Goal: Task Accomplishment & Management: Manage account settings

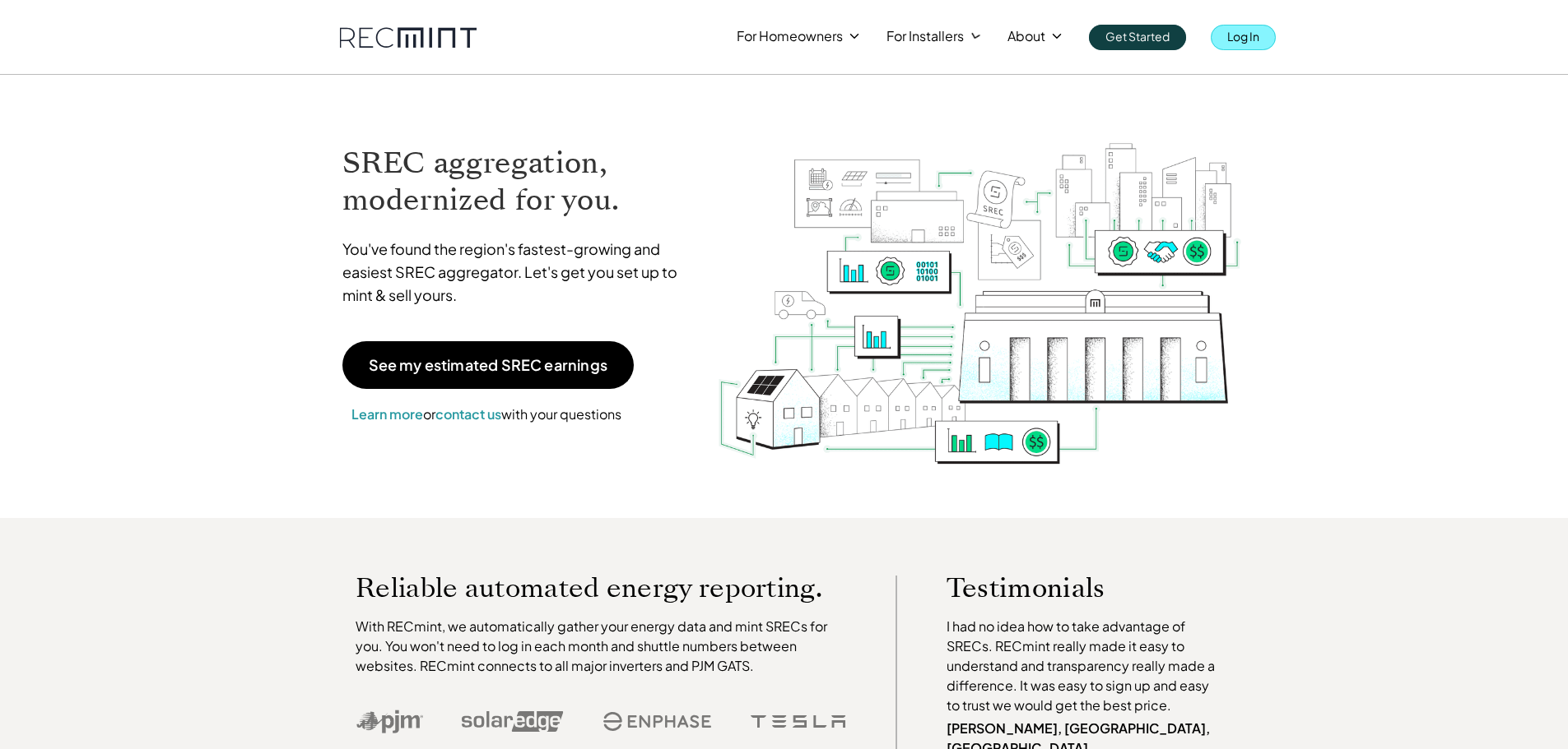
click at [1237, 43] on p "Log In" at bounding box center [1243, 36] width 32 height 23
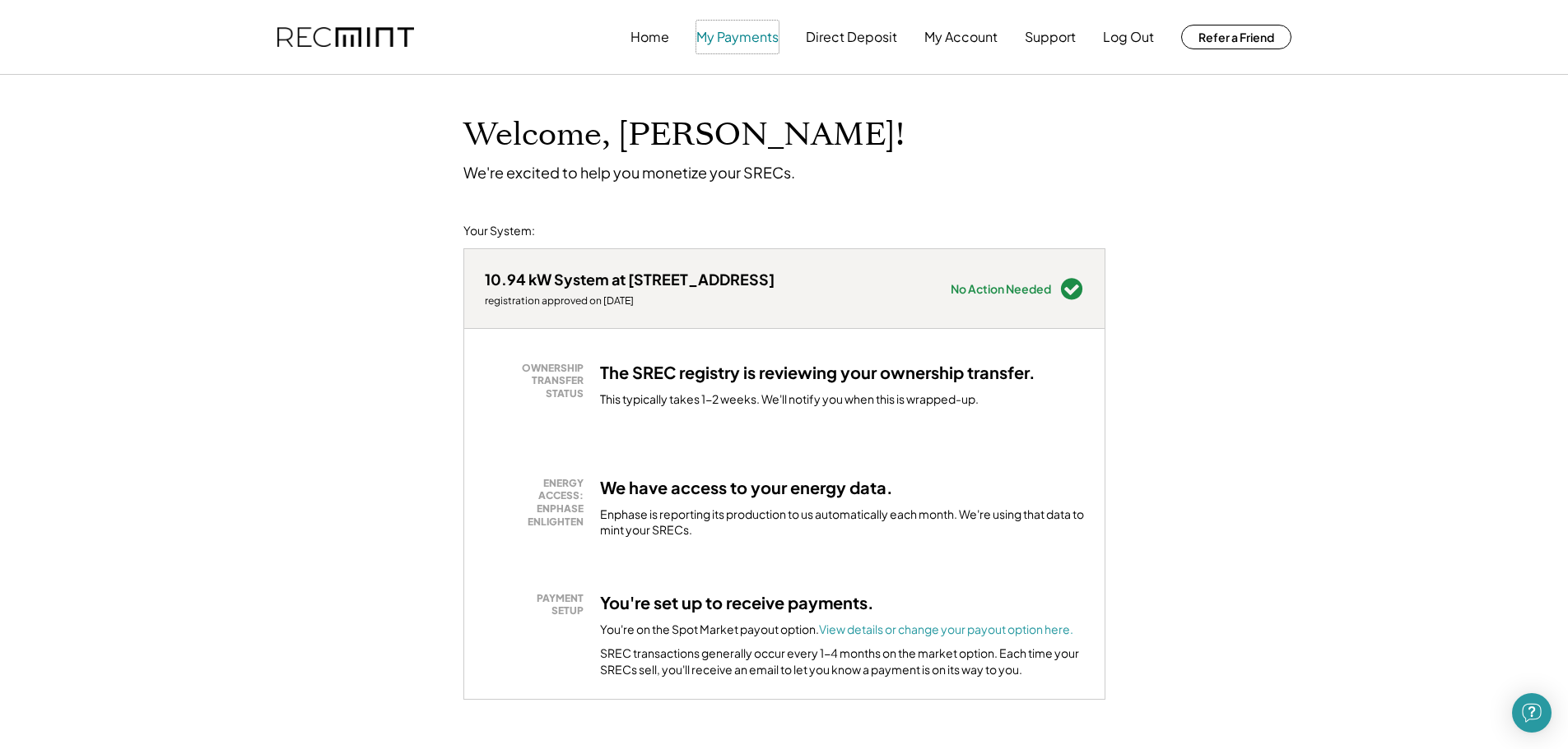
click at [743, 38] on button "My Payments" at bounding box center [737, 37] width 82 height 33
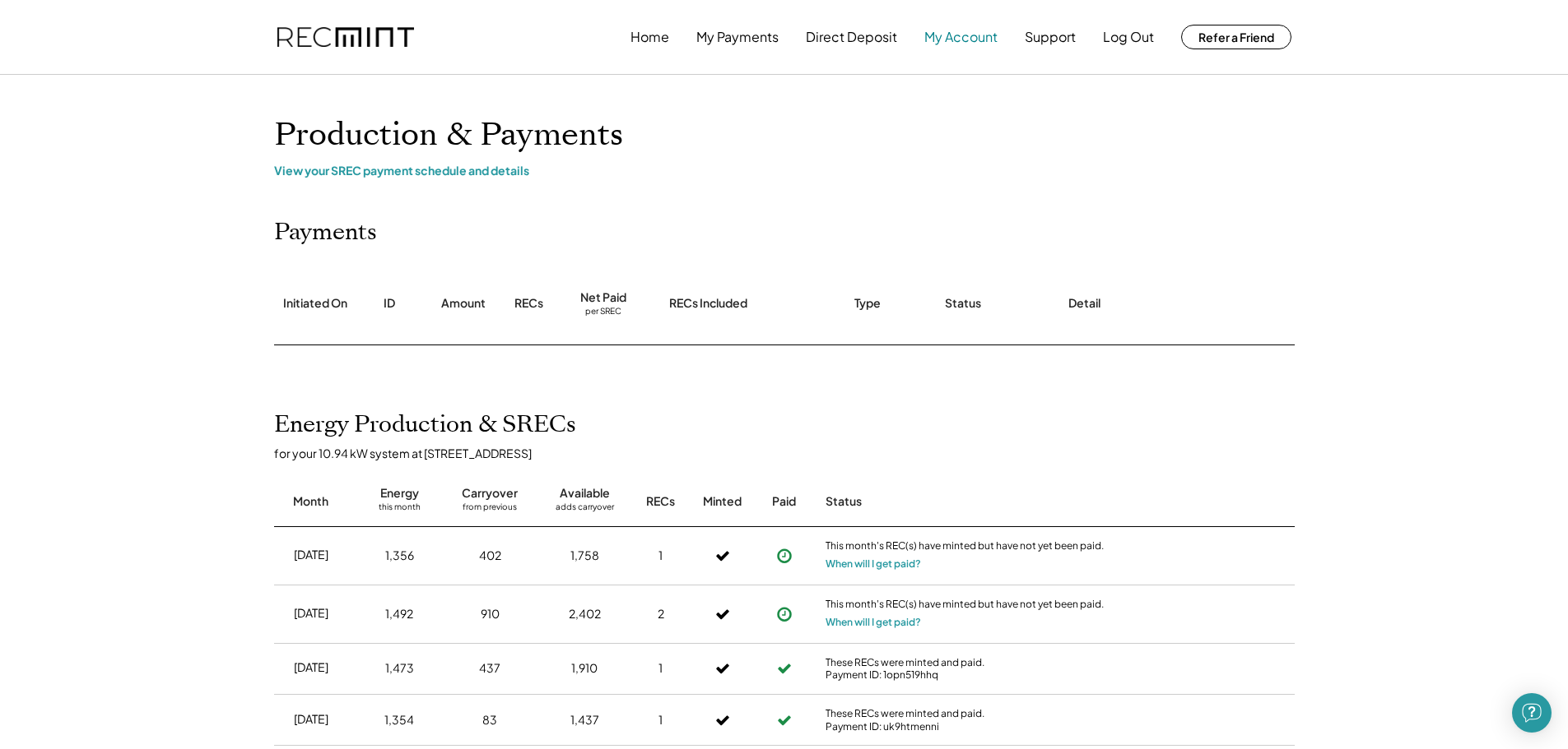
click at [967, 38] on button "My Account" at bounding box center [961, 37] width 74 height 33
